Goal: Navigation & Orientation: Find specific page/section

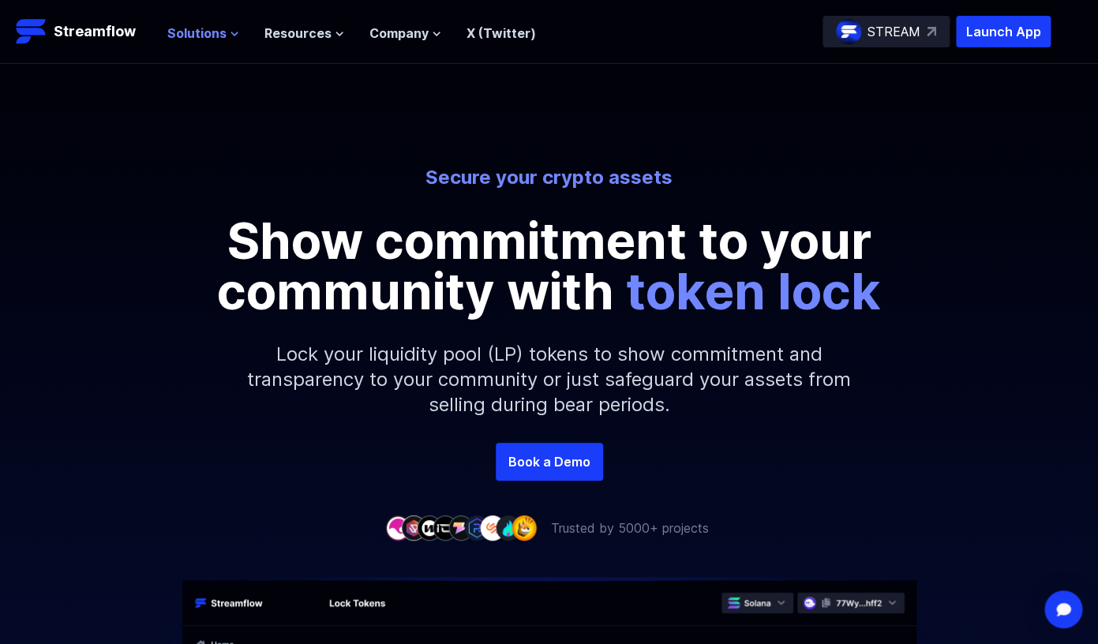
click at [200, 34] on span "Solutions" at bounding box center [196, 33] width 59 height 19
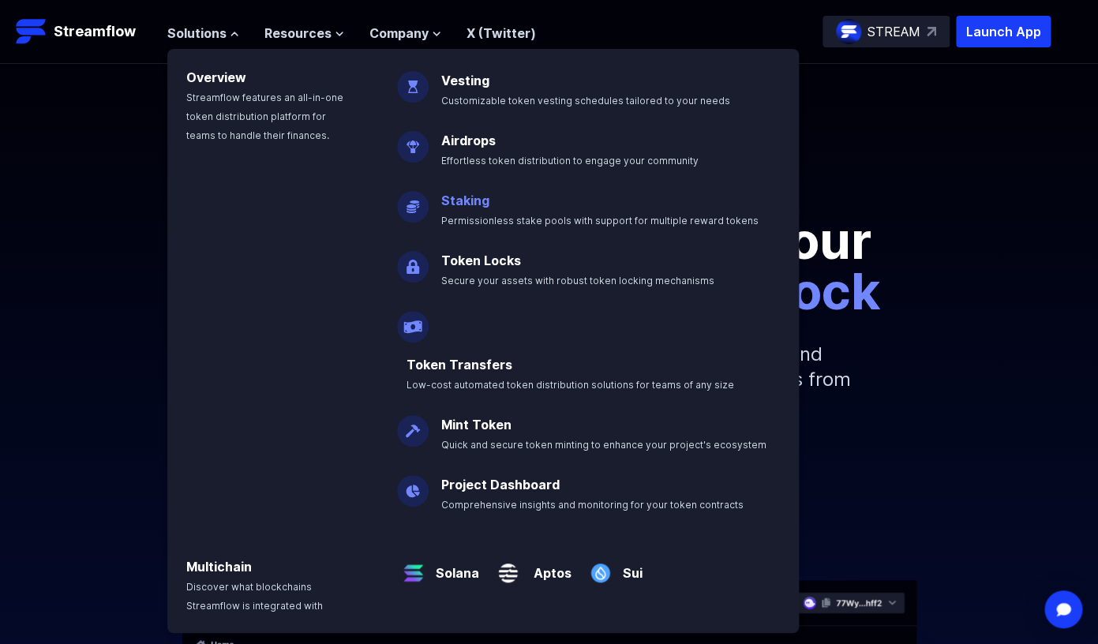
click at [462, 201] on link "Staking" at bounding box center [465, 201] width 48 height 16
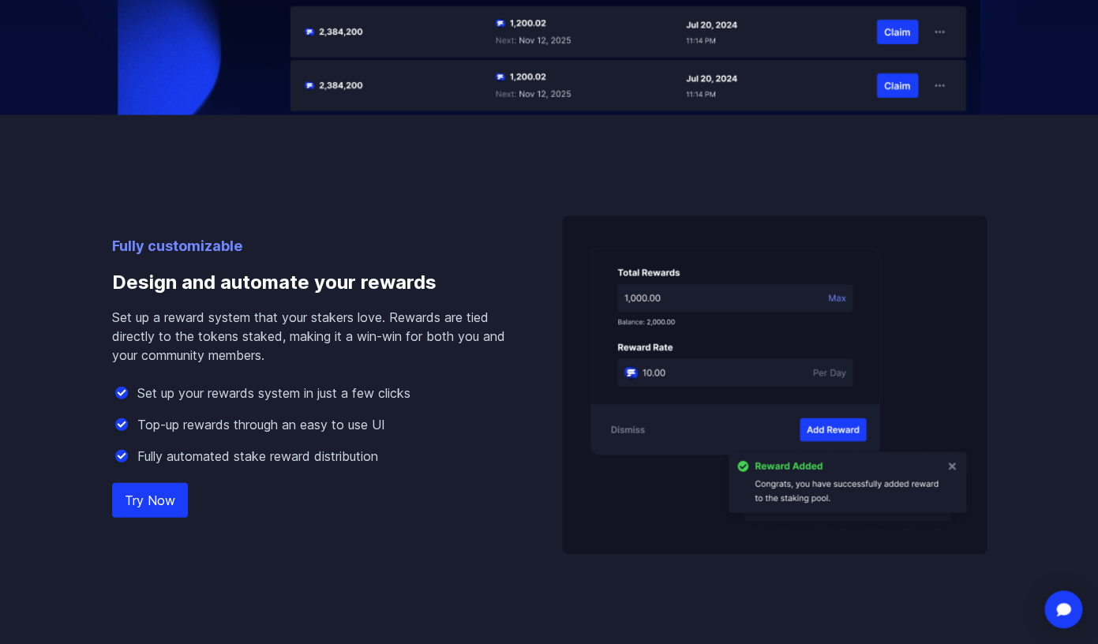
scroll to position [1171, 0]
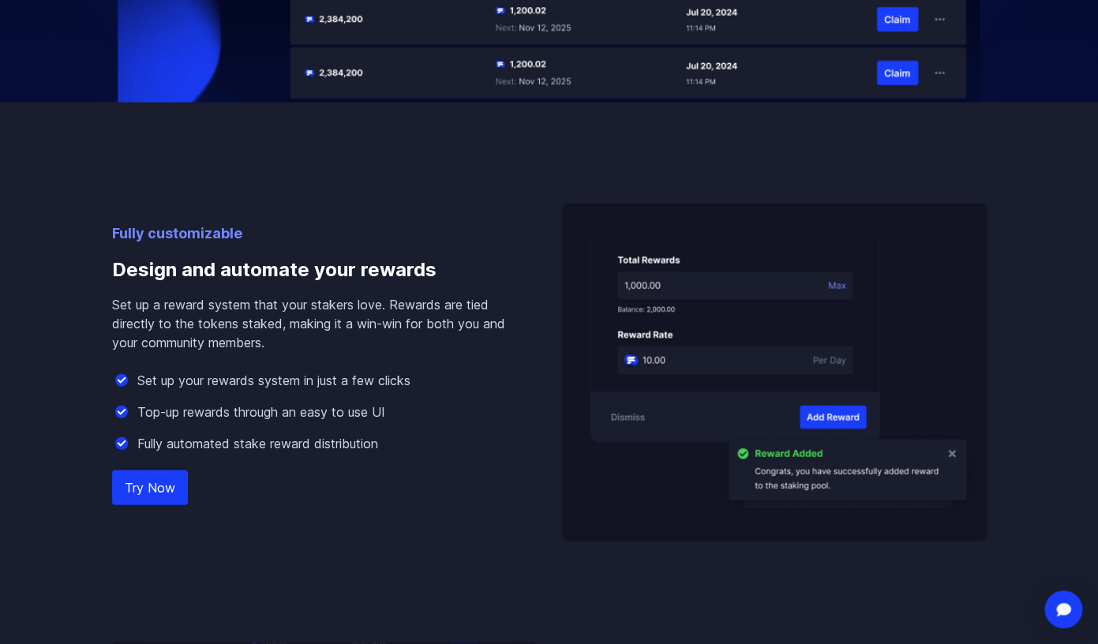
click at [155, 482] on link "Try Now" at bounding box center [150, 487] width 76 height 35
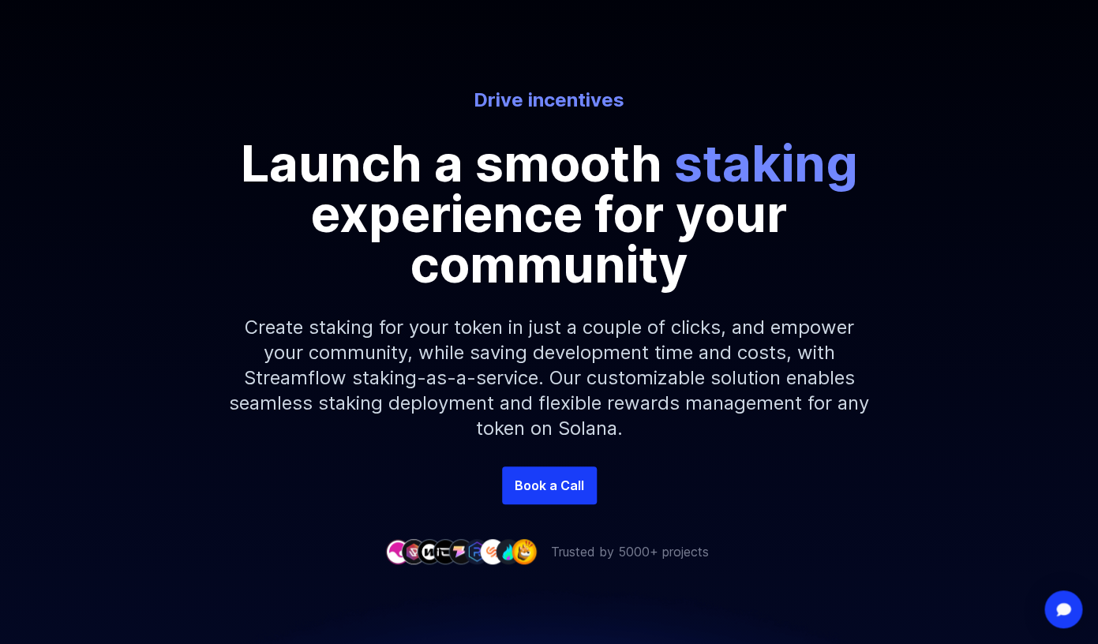
scroll to position [0, 0]
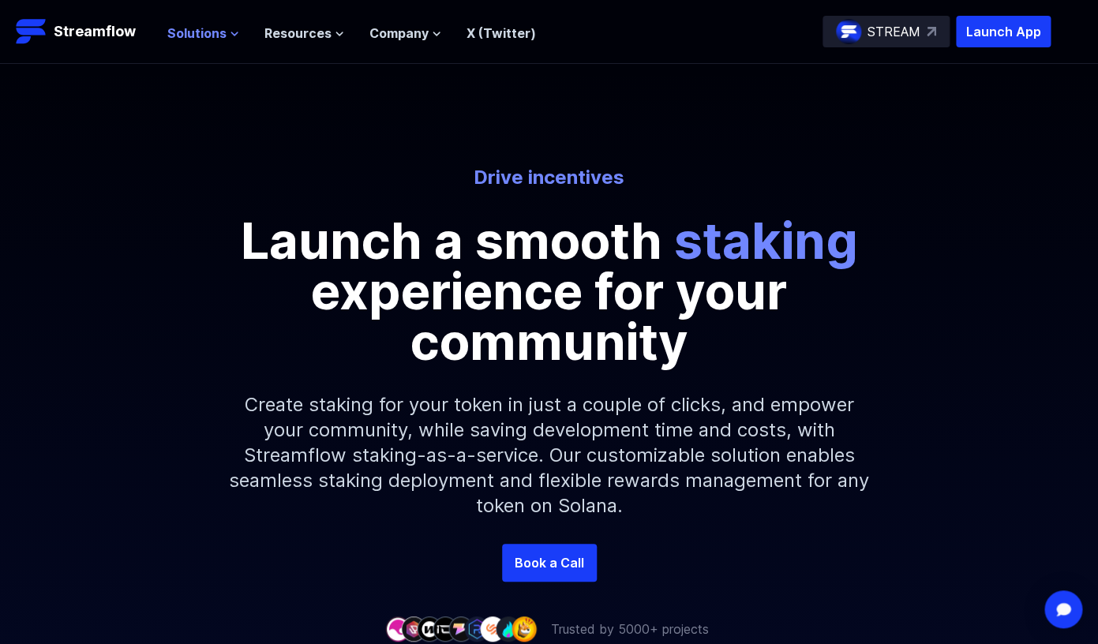
click at [196, 32] on span "Solutions" at bounding box center [196, 33] width 59 height 19
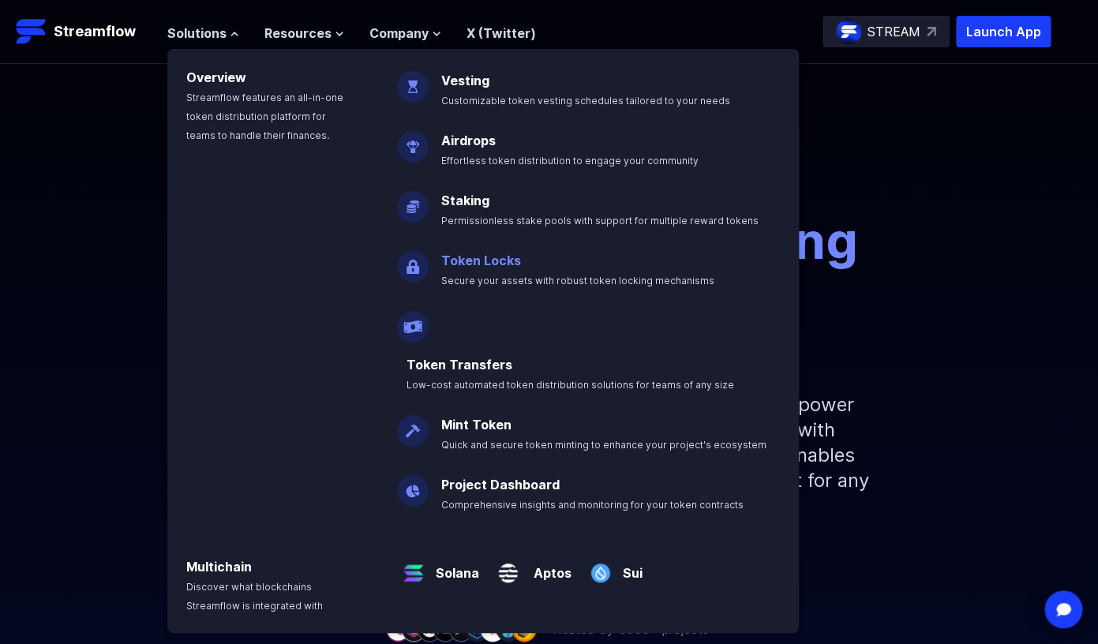
click at [491, 266] on link "Token Locks" at bounding box center [481, 261] width 80 height 16
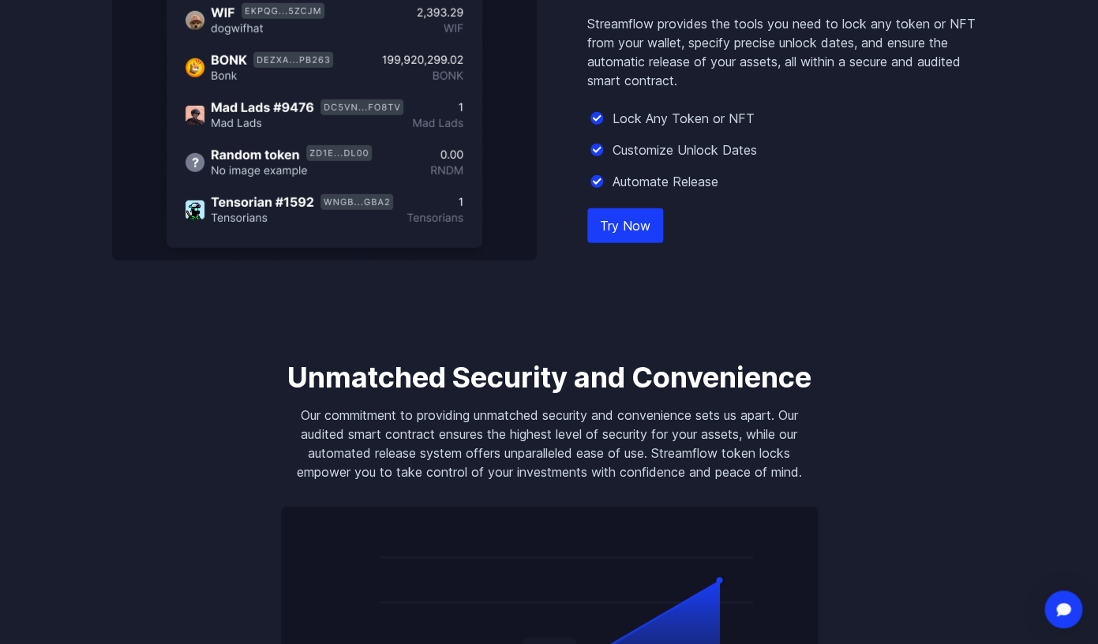
scroll to position [1553, 0]
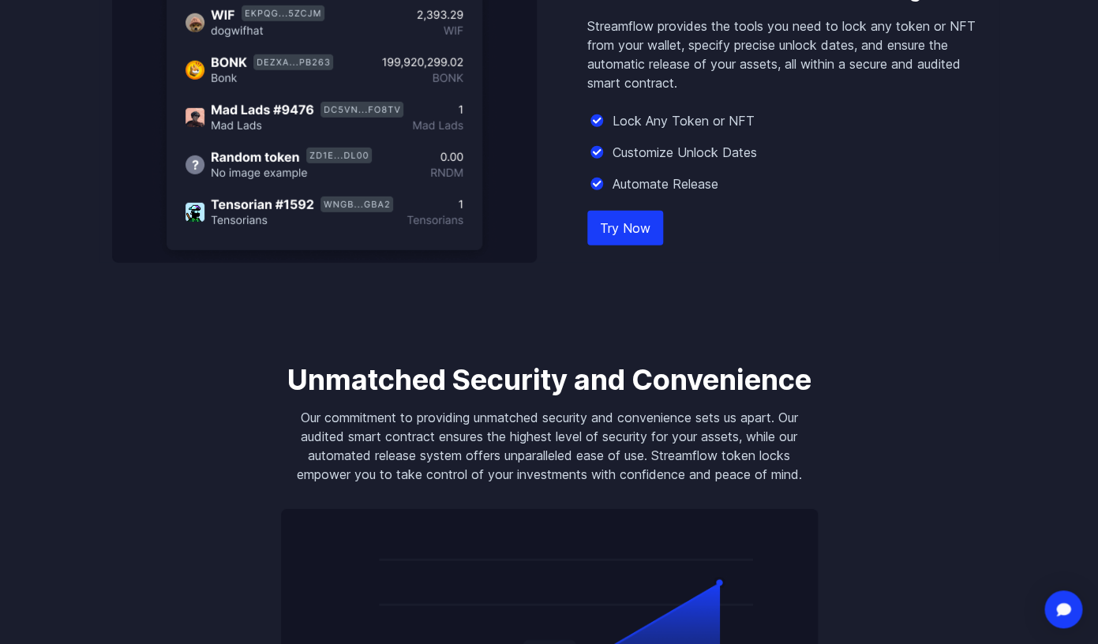
click at [600, 211] on link "Try Now" at bounding box center [625, 228] width 76 height 35
